Goal: Communication & Community: Answer question/provide support

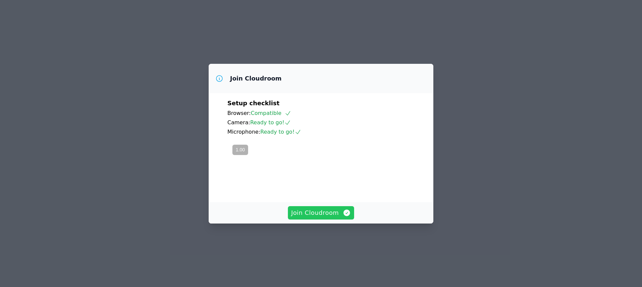
click at [335, 218] on span "Join Cloudroom" at bounding box center [321, 212] width 60 height 9
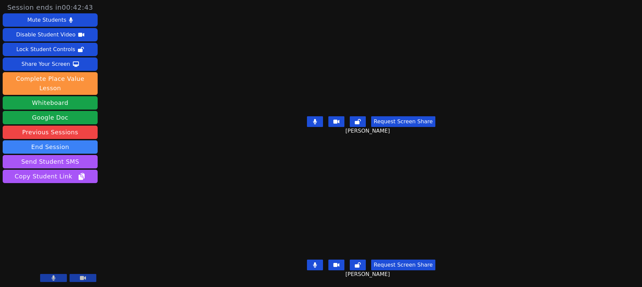
click at [566, 120] on div "Session ends in 00:42:43 Mute Students Disable Student Video Lock Student Contr…" at bounding box center [321, 143] width 642 height 287
click at [60, 64] on div "Share Your Screen" at bounding box center [45, 64] width 49 height 11
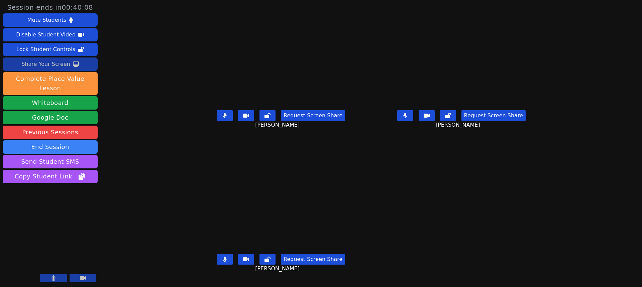
click at [56, 64] on div "Share Your Screen" at bounding box center [45, 64] width 49 height 11
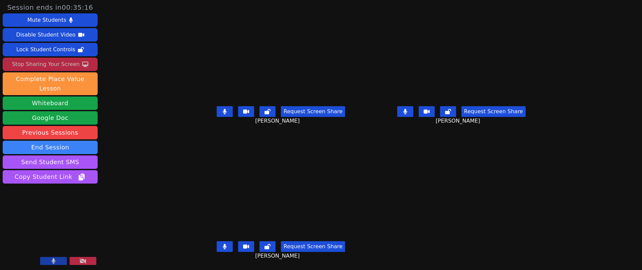
click at [223, 248] on icon at bounding box center [225, 245] width 4 height 5
click at [221, 245] on icon at bounding box center [224, 245] width 7 height 5
click at [223, 112] on icon at bounding box center [225, 111] width 4 height 5
click at [221, 112] on icon at bounding box center [224, 111] width 7 height 5
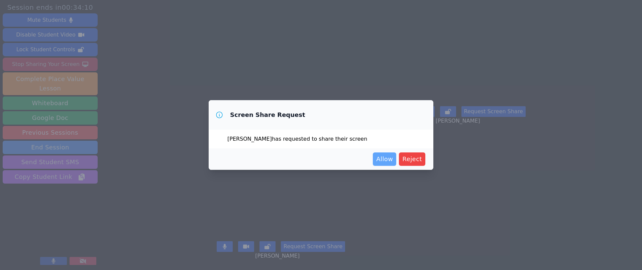
click at [381, 157] on span "Allow" at bounding box center [384, 158] width 17 height 9
click at [391, 159] on span "Allow" at bounding box center [384, 158] width 17 height 9
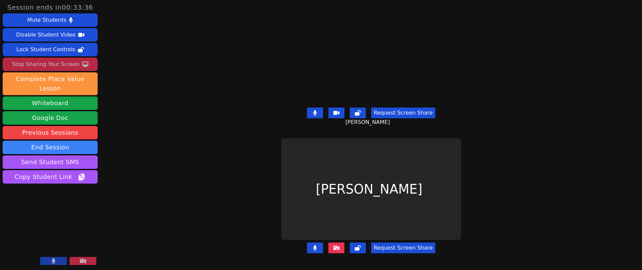
click at [504, 114] on div "Request Screen Share [PERSON_NAME]" at bounding box center [371, 118] width 266 height 27
click at [405, 242] on button "Request Screen Share" at bounding box center [403, 247] width 64 height 11
click at [393, 242] on button "Request Screen Share" at bounding box center [403, 247] width 64 height 11
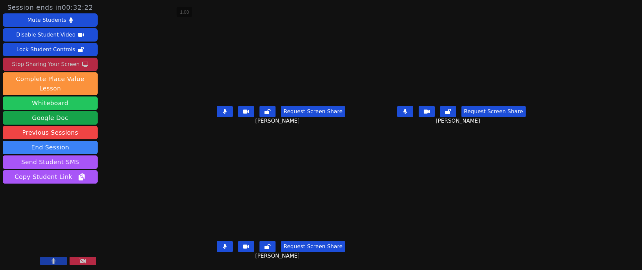
click at [69, 96] on button "Whiteboard" at bounding box center [50, 102] width 95 height 13
click at [413, 112] on button at bounding box center [405, 111] width 16 height 11
click at [217, 115] on button at bounding box center [225, 111] width 16 height 11
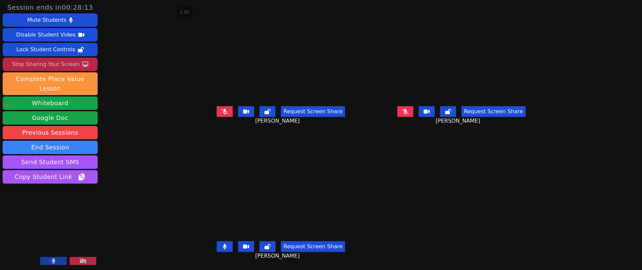
click at [223, 247] on icon at bounding box center [225, 245] width 4 height 5
click at [221, 247] on icon at bounding box center [224, 245] width 7 height 5
click at [407, 114] on icon at bounding box center [405, 111] width 4 height 5
click at [217, 110] on button at bounding box center [225, 111] width 16 height 11
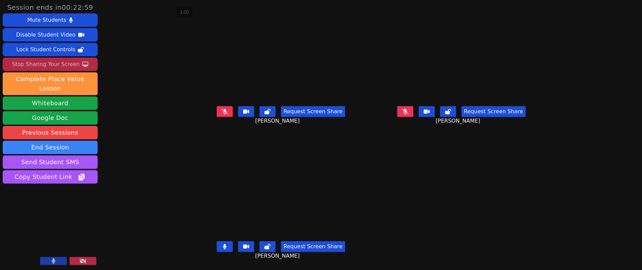
click at [217, 110] on button at bounding box center [225, 111] width 16 height 11
click at [223, 113] on icon at bounding box center [225, 111] width 4 height 5
click at [221, 114] on icon at bounding box center [224, 111] width 7 height 5
drag, startPoint x: 417, startPoint y: 116, endPoint x: 414, endPoint y: 119, distance: 3.8
click at [413, 116] on button at bounding box center [405, 111] width 16 height 11
